Goal: Use online tool/utility: Utilize a website feature to perform a specific function

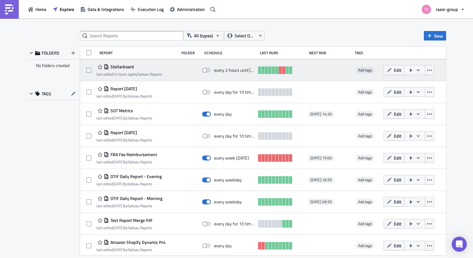
click at [425, 70] on button "button" at bounding box center [414, 70] width 21 height 10
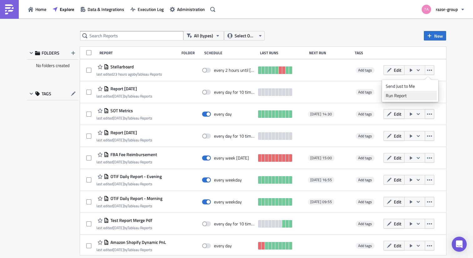
click at [403, 95] on div "Run Report" at bounding box center [410, 95] width 49 height 6
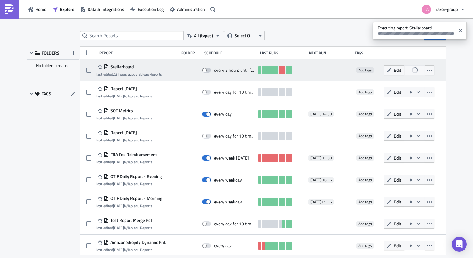
click at [211, 70] on span at bounding box center [206, 70] width 9 height 5
click at [207, 70] on input "checkbox" at bounding box center [205, 70] width 4 height 4
checkbox input "true"
